Goal: Information Seeking & Learning: Learn about a topic

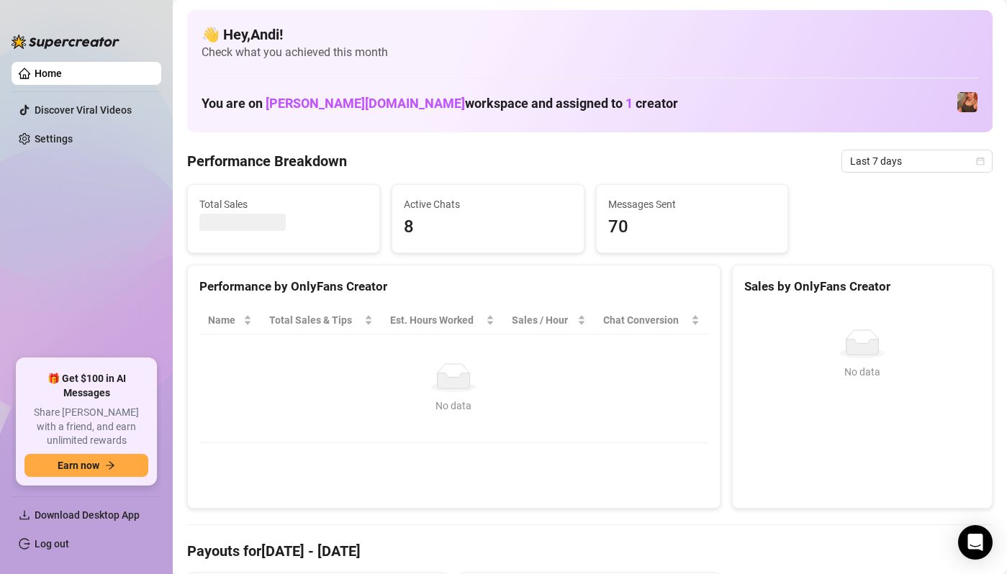
scroll to position [9, 0]
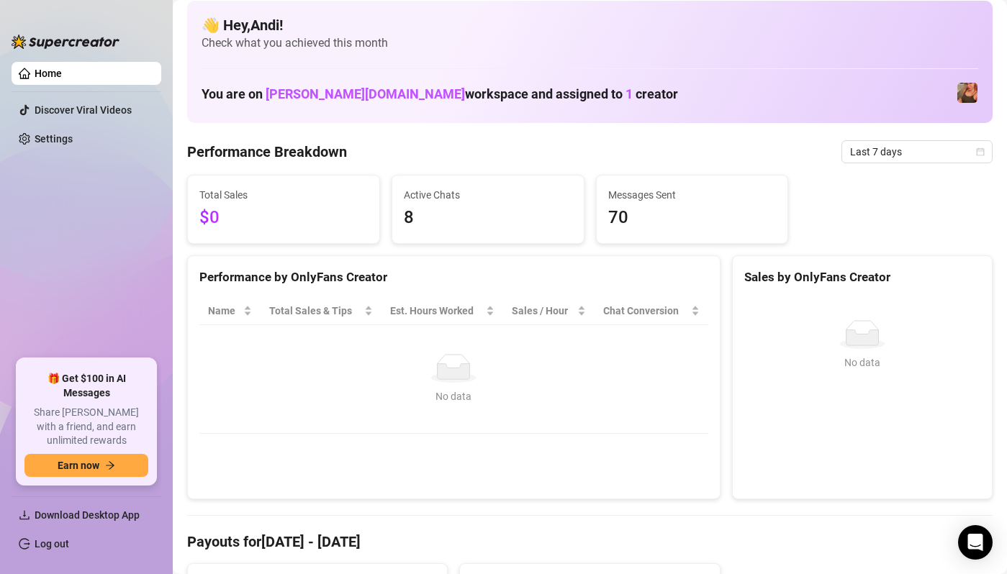
click at [209, 220] on span "$0" at bounding box center [283, 217] width 168 height 27
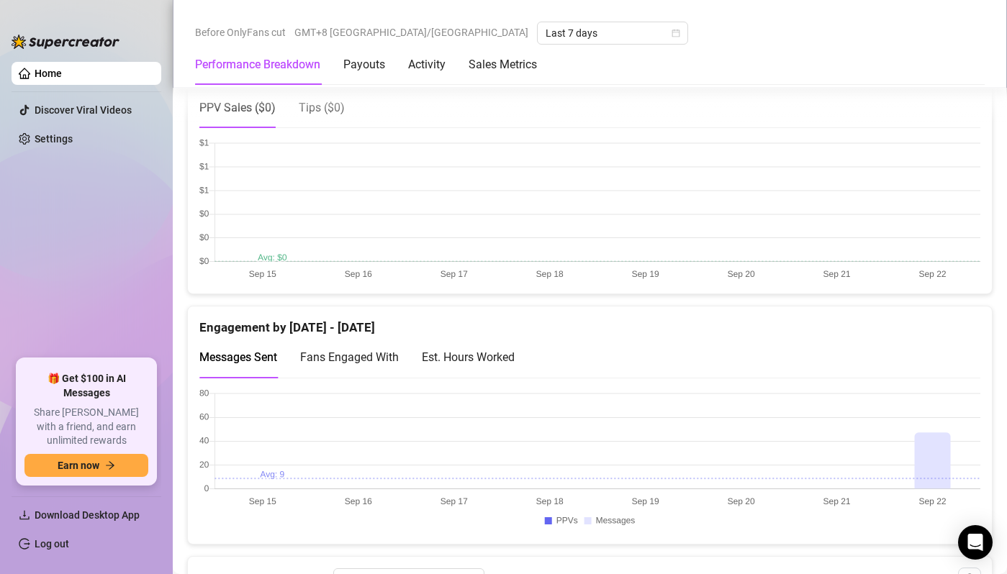
scroll to position [921, 0]
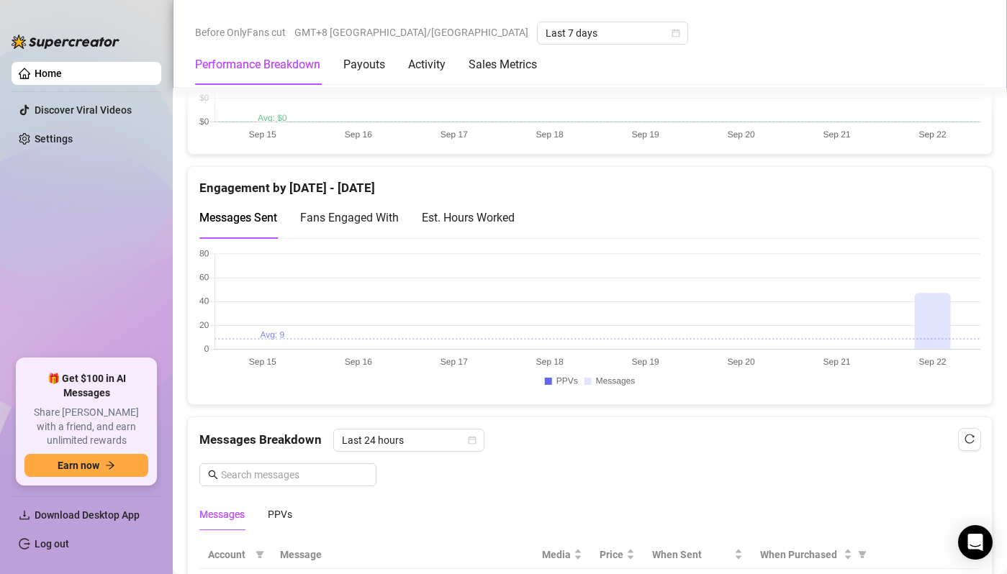
click at [937, 309] on canvas at bounding box center [589, 321] width 781 height 144
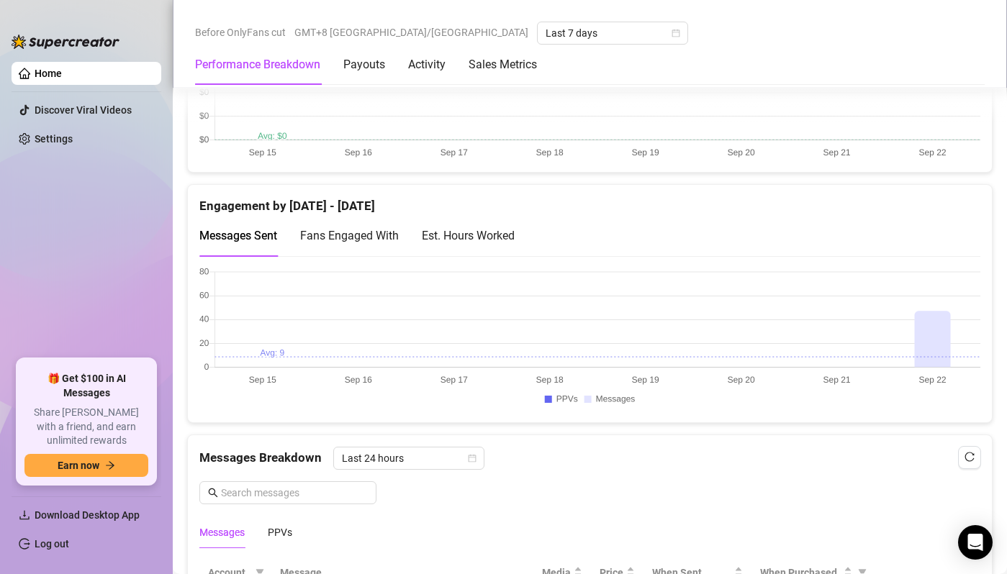
scroll to position [900, 0]
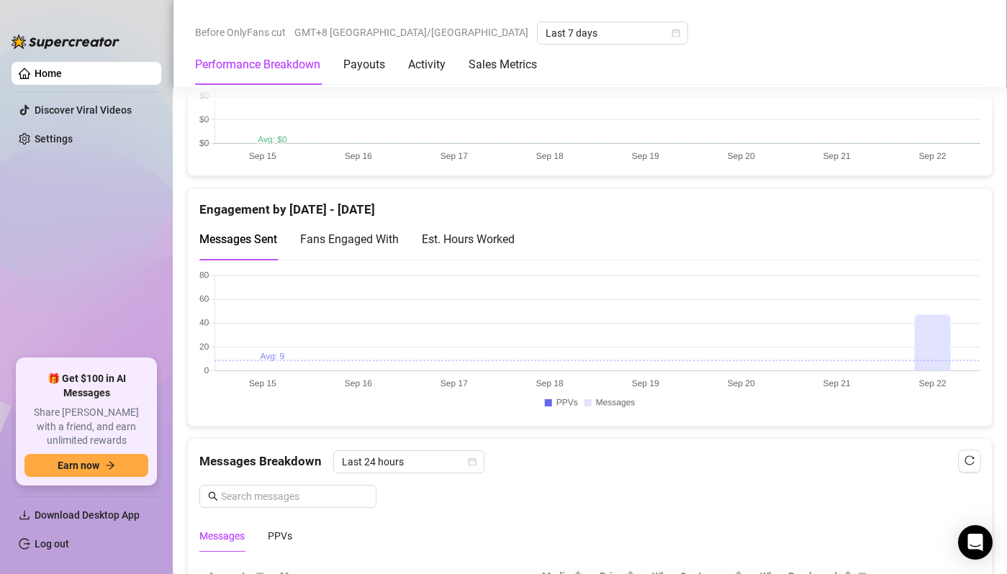
click at [937, 309] on canvas at bounding box center [589, 343] width 781 height 144
click at [546, 37] on span "Last 7 days" at bounding box center [613, 33] width 134 height 22
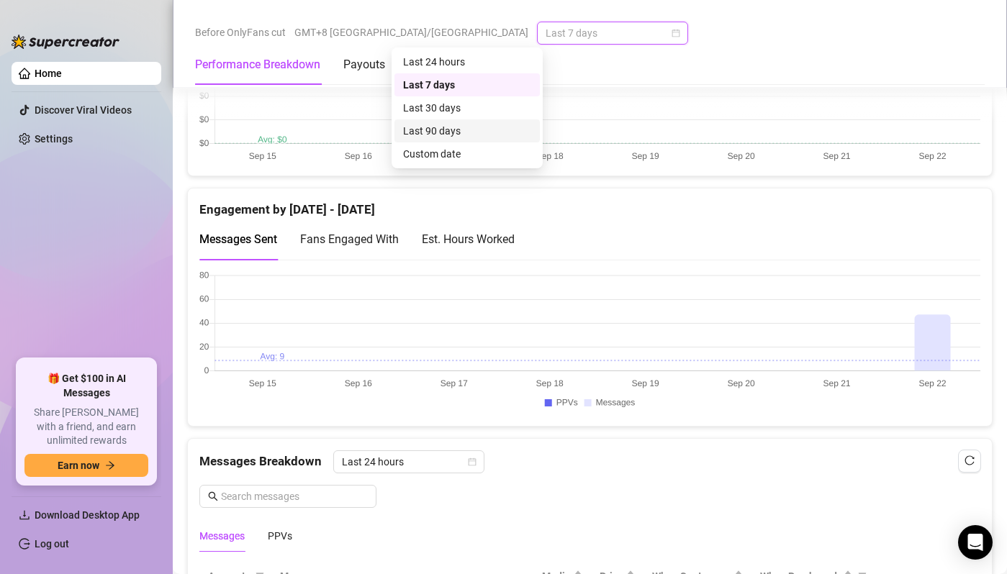
click at [682, 50] on div "Performance Breakdown Payouts Activity Sales Metrics" at bounding box center [590, 65] width 790 height 40
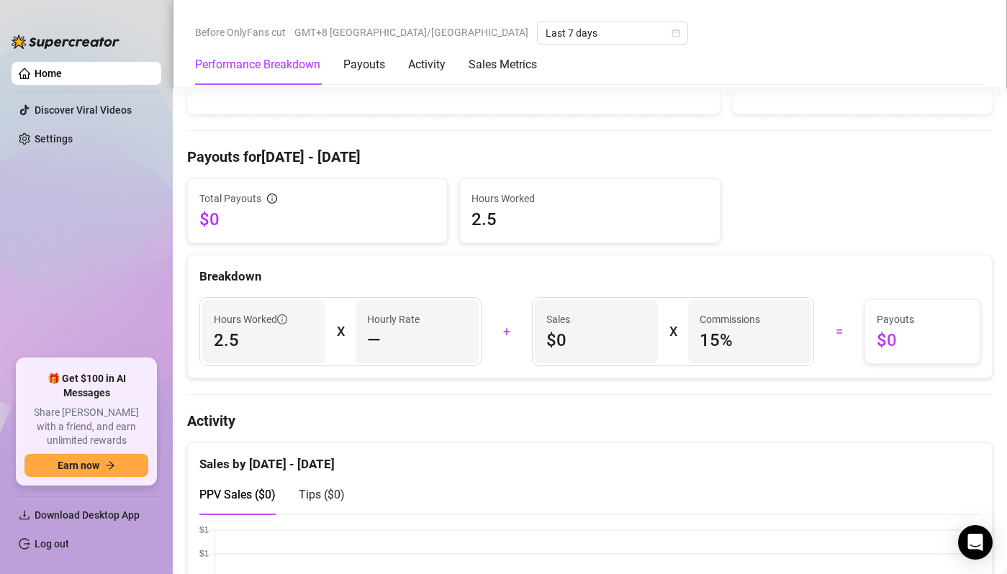
scroll to position [395, 0]
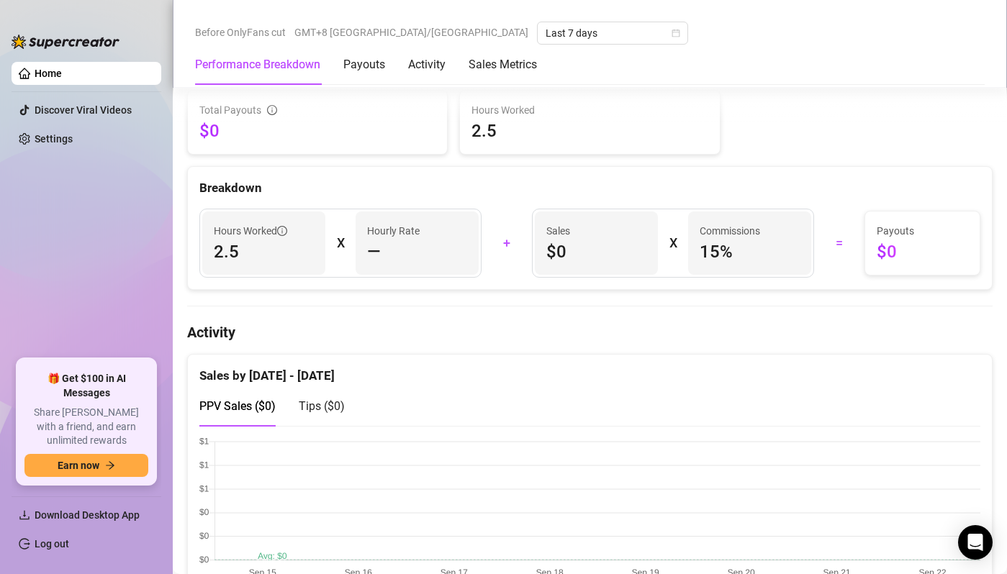
scroll to position [1030, 0]
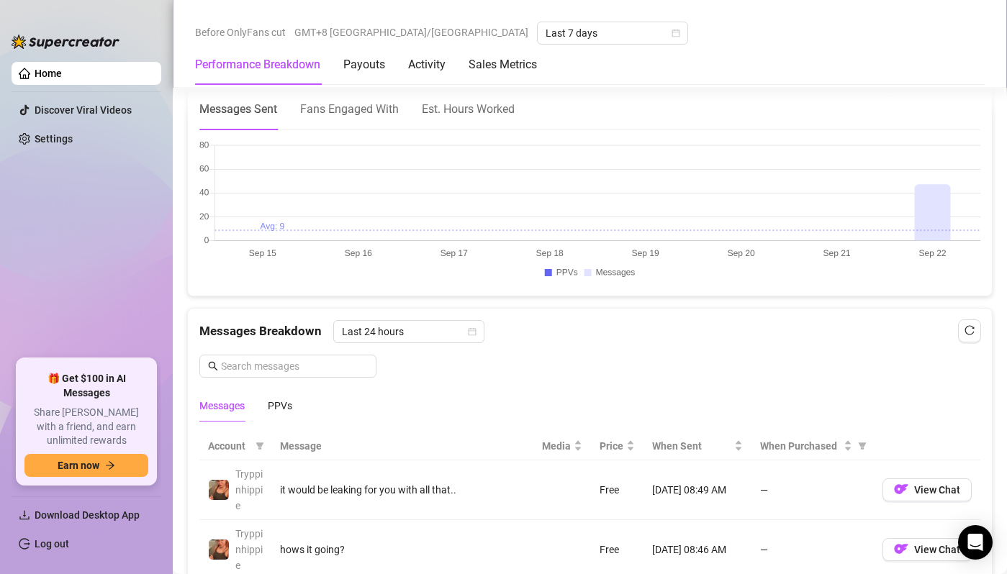
click at [916, 180] on canvas at bounding box center [589, 212] width 781 height 144
click at [966, 330] on icon "reload" at bounding box center [970, 330] width 10 height 10
click at [374, 79] on div "Payouts" at bounding box center [364, 65] width 42 height 40
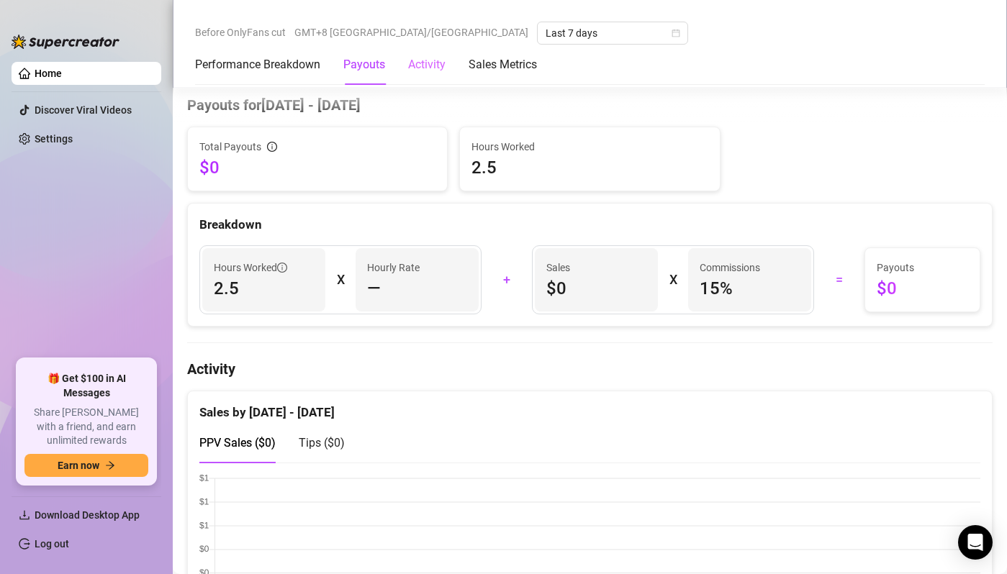
click at [421, 74] on div "Activity" at bounding box center [426, 65] width 37 height 40
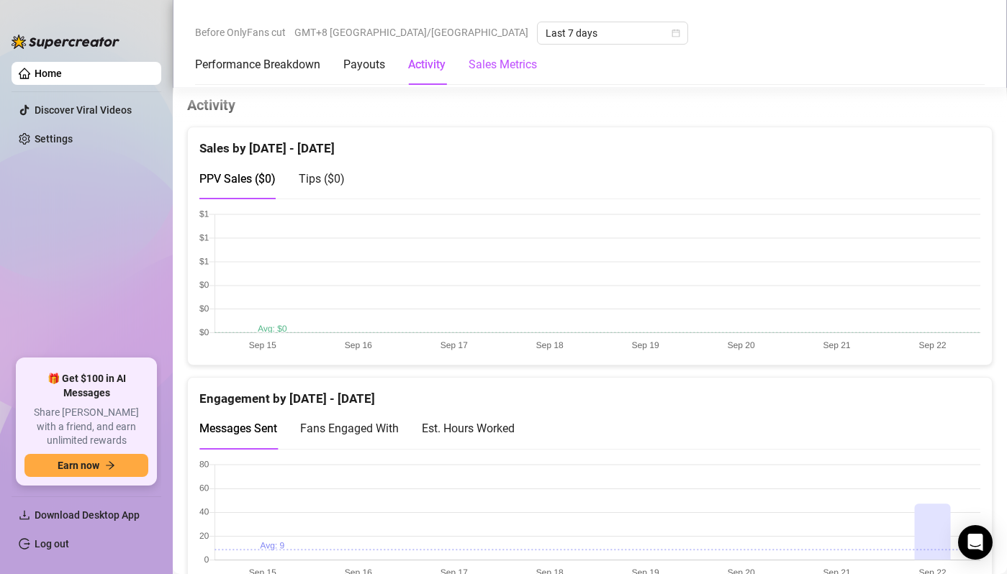
click at [507, 69] on Metrics "Sales Metrics" at bounding box center [503, 64] width 68 height 17
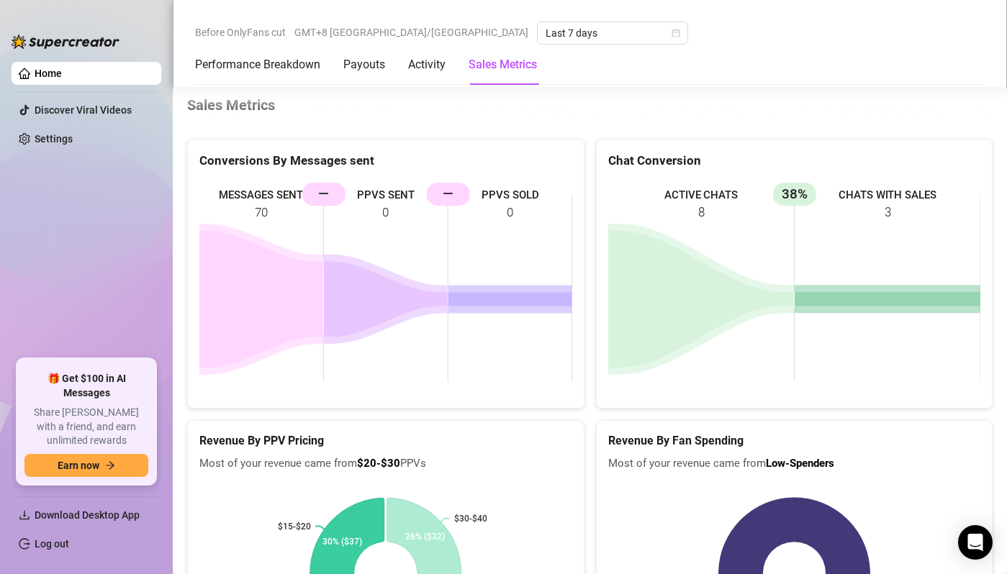
scroll to position [2464, 0]
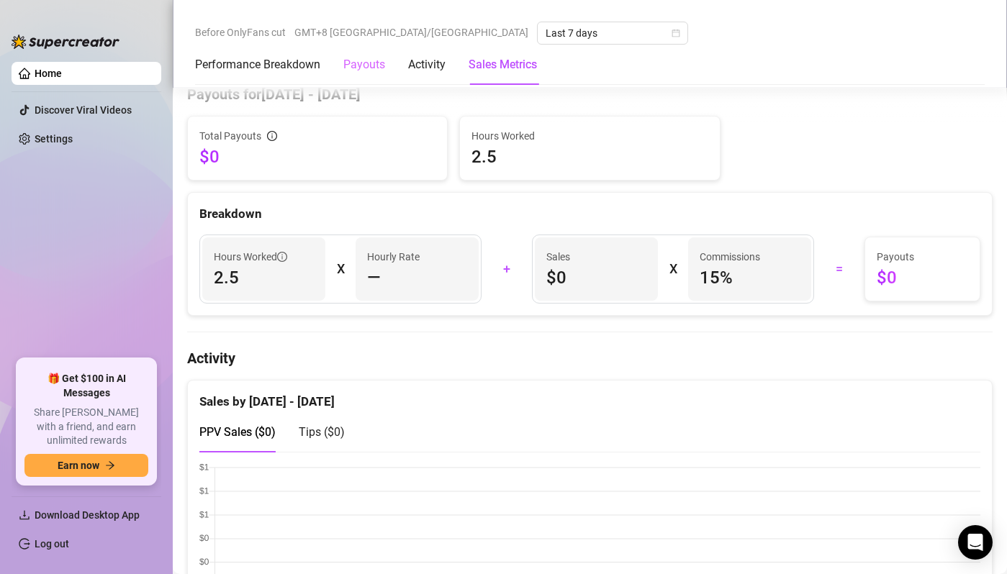
click at [352, 76] on div "Payouts" at bounding box center [364, 65] width 42 height 40
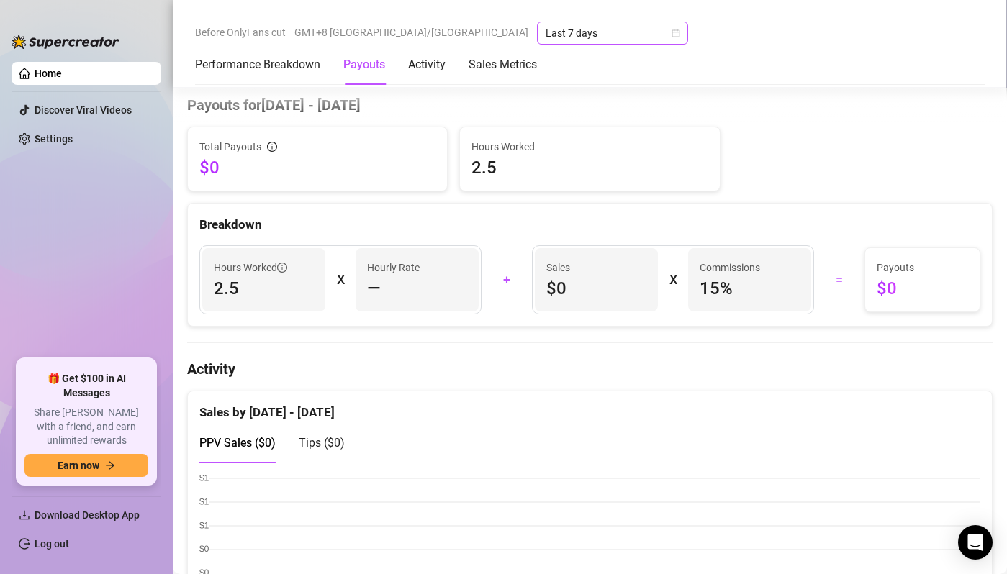
click at [546, 31] on span "Last 7 days" at bounding box center [613, 33] width 134 height 22
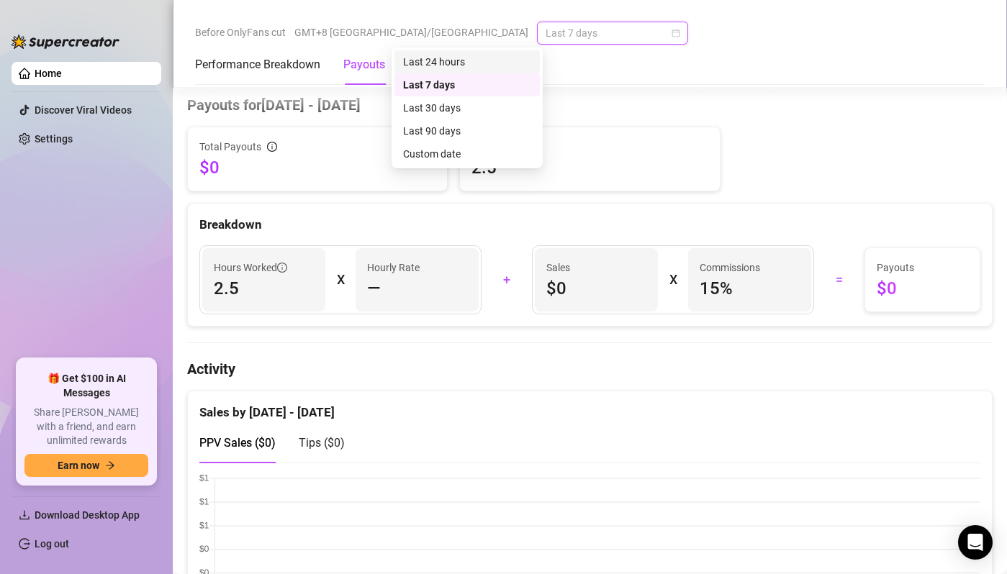
click at [436, 58] on div "Last 24 hours" at bounding box center [467, 62] width 128 height 16
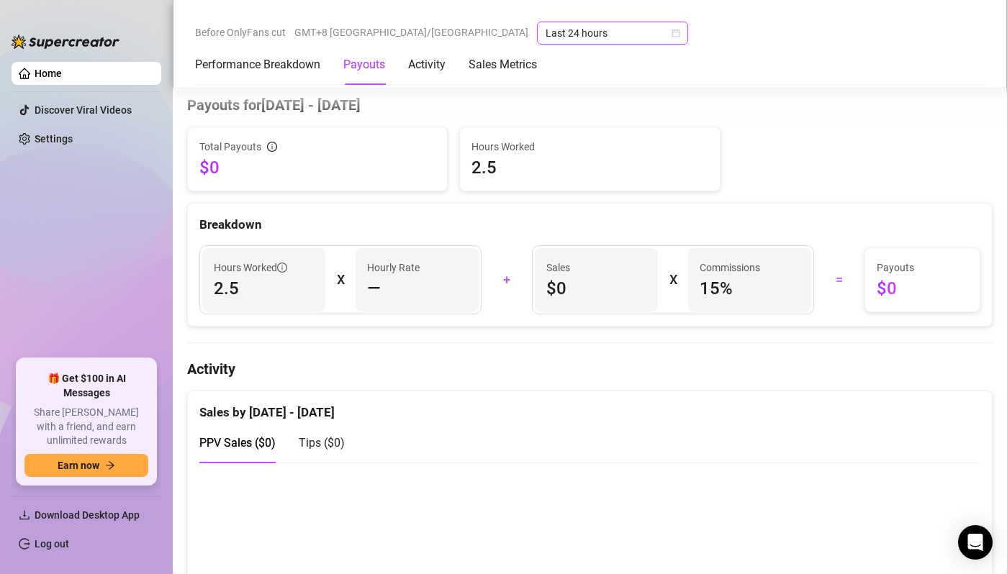
click at [893, 290] on span "$0" at bounding box center [922, 288] width 91 height 23
click at [265, 71] on Breakdown "Performance Breakdown" at bounding box center [257, 64] width 125 height 17
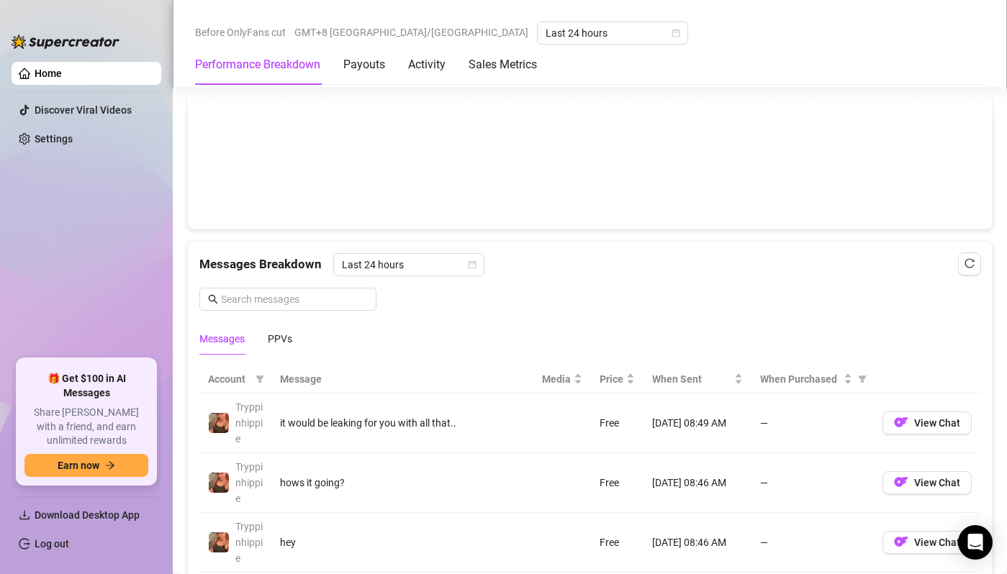
scroll to position [1070, 0]
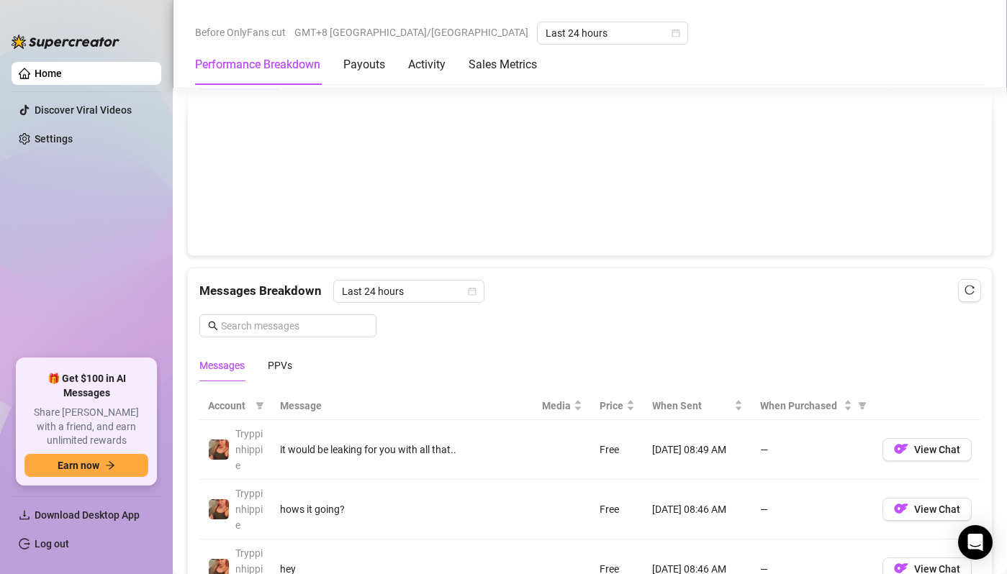
click at [784, 137] on canvas at bounding box center [589, 172] width 781 height 144
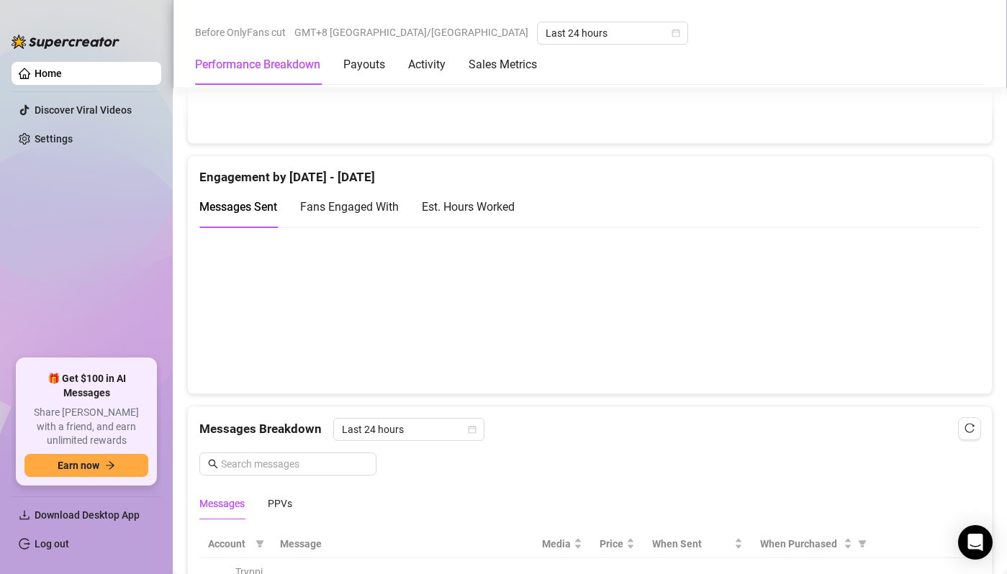
scroll to position [929, 0]
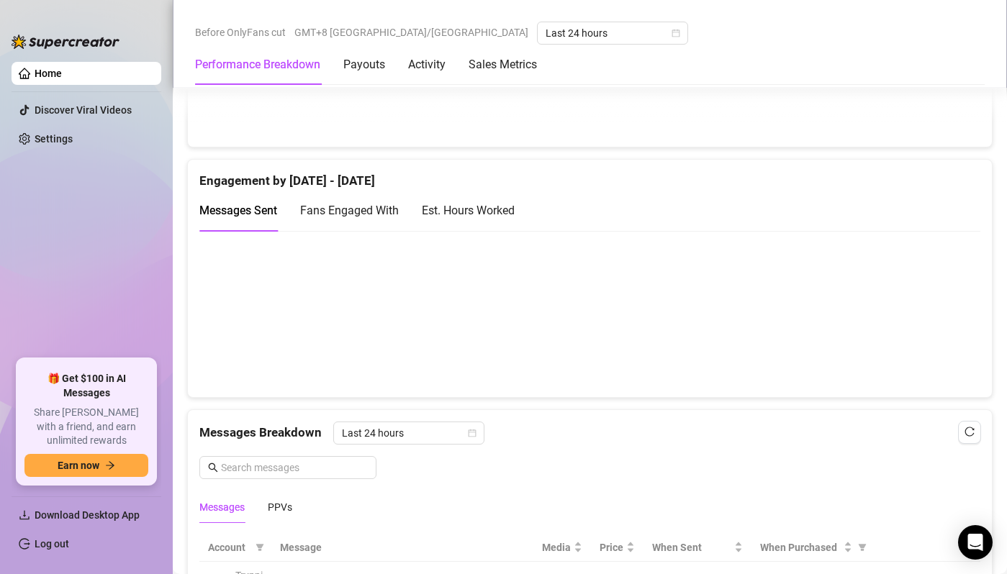
click at [476, 207] on div "Est. Hours Worked" at bounding box center [468, 211] width 93 height 18
click at [374, 209] on span "Fans Engaged With" at bounding box center [349, 211] width 99 height 14
click at [240, 215] on span "Messages Sent" at bounding box center [238, 211] width 78 height 14
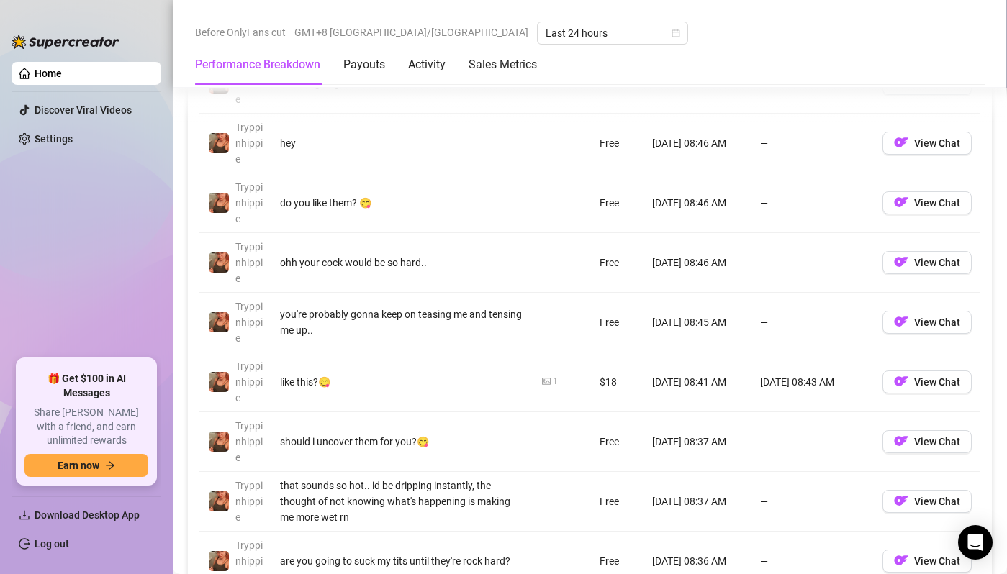
scroll to position [1140, 0]
